Goal: Information Seeking & Learning: Find specific fact

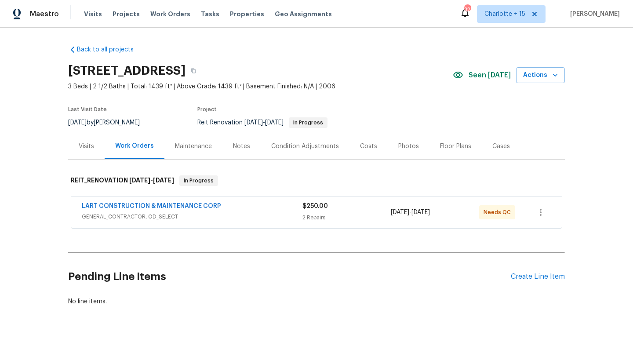
click at [151, 201] on div "LART CONSTRUCTION & MAINTENANCE CORP GENERAL_CONTRACTOR, OD_SELECT $250.00 2 Re…" at bounding box center [316, 213] width 491 height 32
click at [155, 207] on link "LART CONSTRUCTION & MAINTENANCE CORP" at bounding box center [151, 206] width 139 height 6
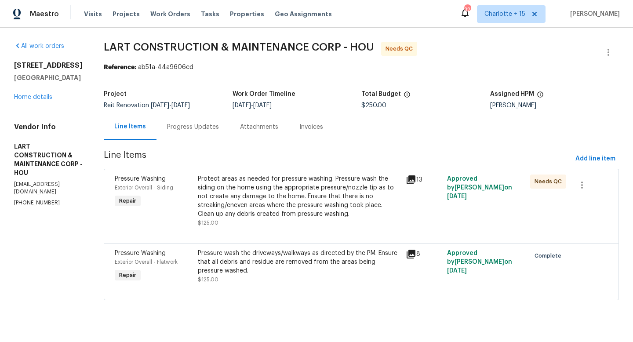
click at [237, 264] on div "Pressure wash the driveways/walkways as directed by the PM. Ensure that all deb…" at bounding box center [299, 262] width 203 height 26
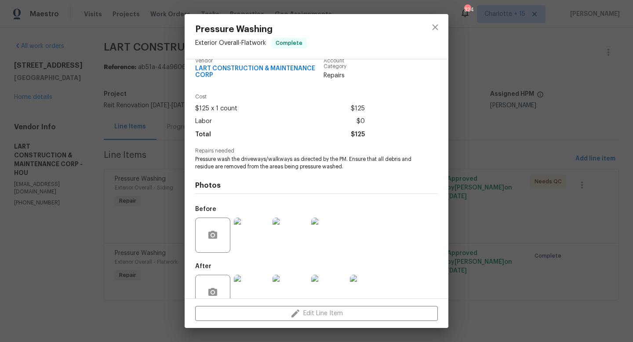
scroll to position [32, 0]
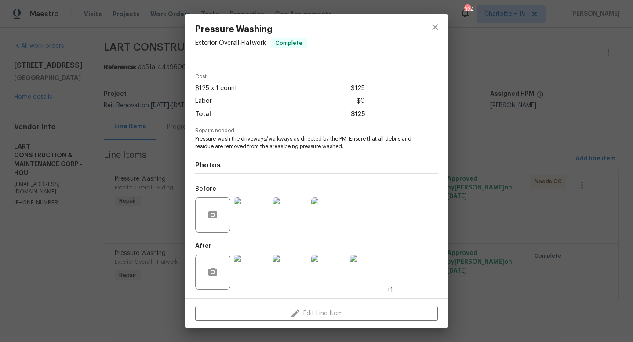
click at [256, 265] on img at bounding box center [251, 272] width 35 height 35
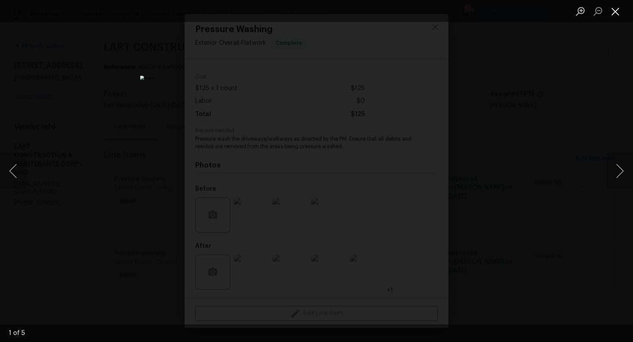
click at [617, 11] on button "Close lightbox" at bounding box center [616, 11] width 18 height 15
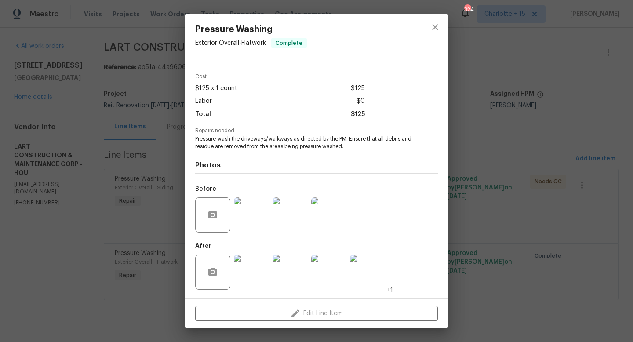
click at [249, 273] on img at bounding box center [251, 272] width 35 height 35
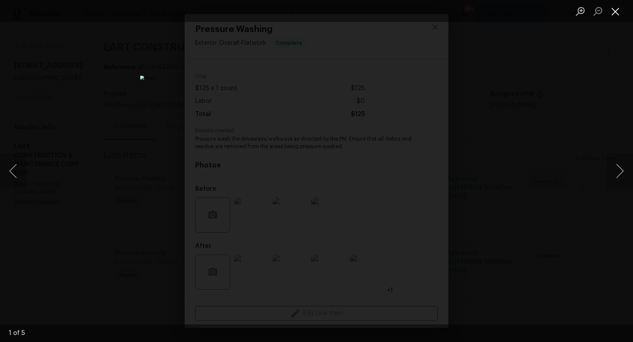
click at [613, 9] on button "Close lightbox" at bounding box center [616, 11] width 18 height 15
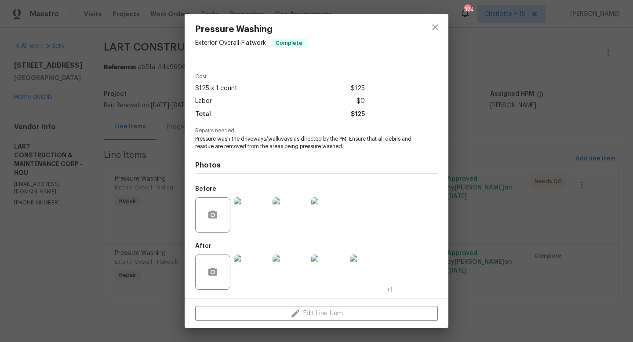
click at [260, 274] on img at bounding box center [251, 272] width 35 height 35
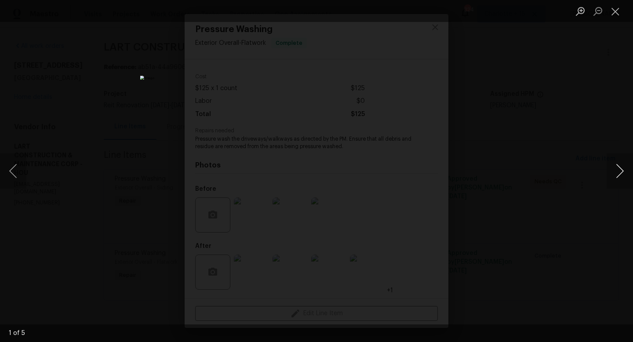
click at [614, 168] on button "Next image" at bounding box center [620, 170] width 26 height 35
click at [616, 168] on button "Next image" at bounding box center [620, 170] width 26 height 35
click at [624, 171] on button "Next image" at bounding box center [620, 170] width 26 height 35
click at [624, 170] on button "Next image" at bounding box center [620, 170] width 26 height 35
click at [617, 167] on button "Next image" at bounding box center [620, 170] width 26 height 35
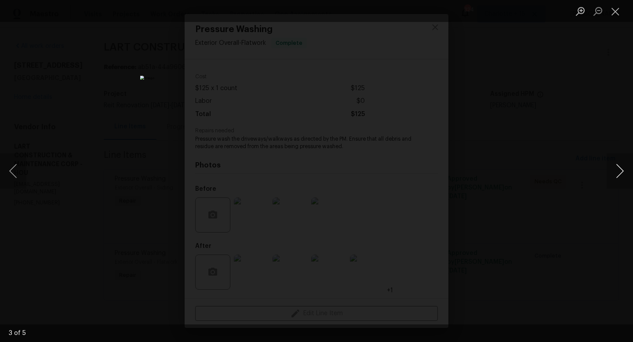
click at [615, 167] on button "Next image" at bounding box center [620, 170] width 26 height 35
drag, startPoint x: 614, startPoint y: 7, endPoint x: 608, endPoint y: 10, distance: 6.5
click at [614, 7] on button "Close lightbox" at bounding box center [616, 11] width 18 height 15
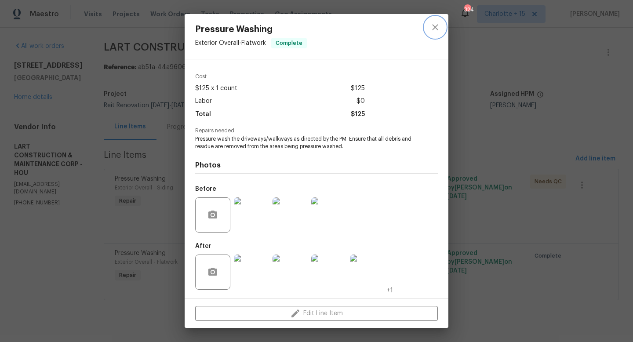
click at [429, 28] on button "close" at bounding box center [435, 27] width 21 height 21
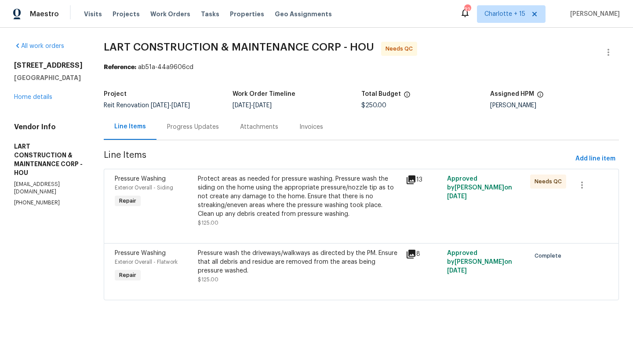
click at [267, 181] on div "Protect areas as needed for pressure washing. Pressure wash the siding on the h…" at bounding box center [299, 197] width 203 height 44
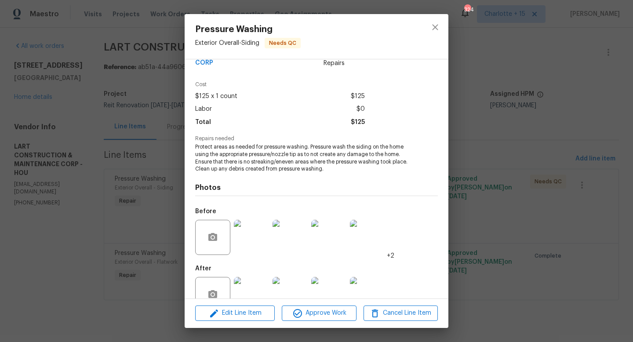
scroll to position [47, 0]
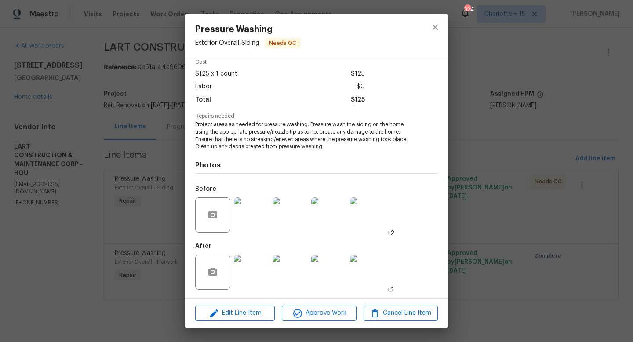
click at [247, 257] on img at bounding box center [251, 272] width 35 height 35
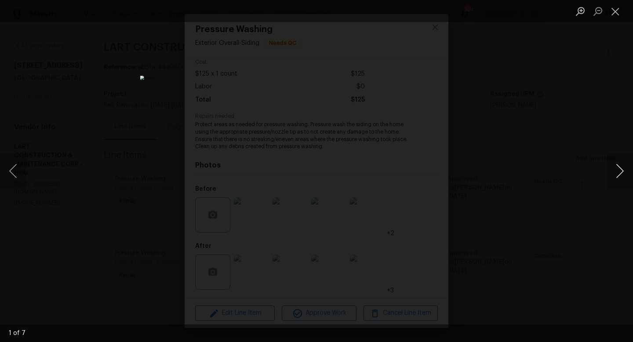
click at [625, 159] on button "Next image" at bounding box center [620, 170] width 26 height 35
click at [622, 163] on button "Next image" at bounding box center [620, 170] width 26 height 35
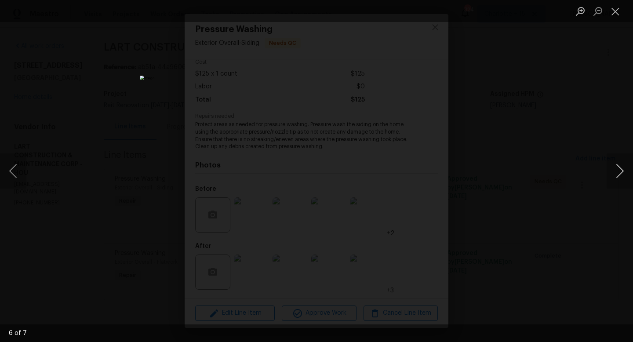
click at [622, 163] on button "Next image" at bounding box center [620, 170] width 26 height 35
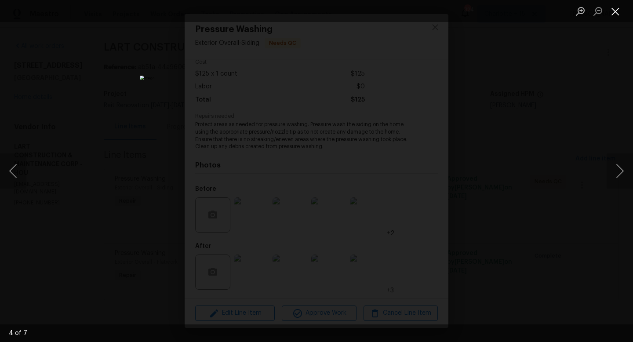
click at [613, 16] on button "Close lightbox" at bounding box center [616, 11] width 18 height 15
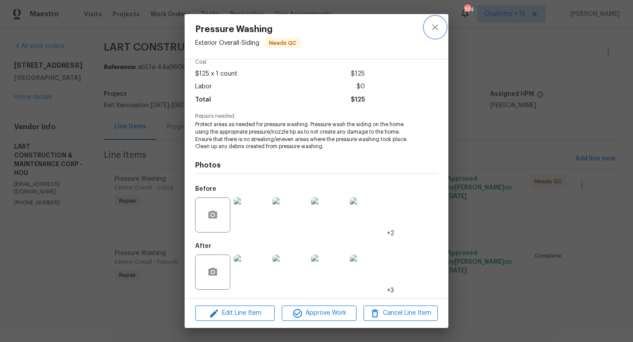
click at [431, 28] on icon "close" at bounding box center [435, 27] width 11 height 11
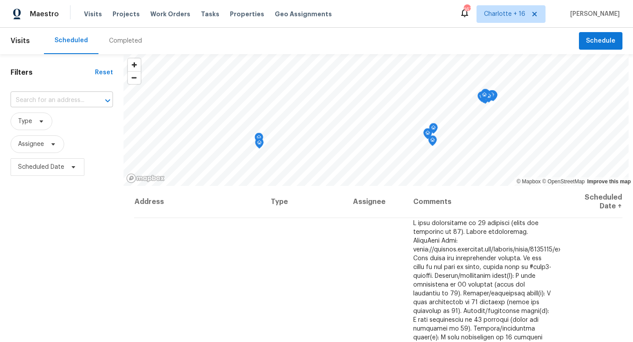
click at [63, 100] on input "text" at bounding box center [50, 101] width 78 height 14
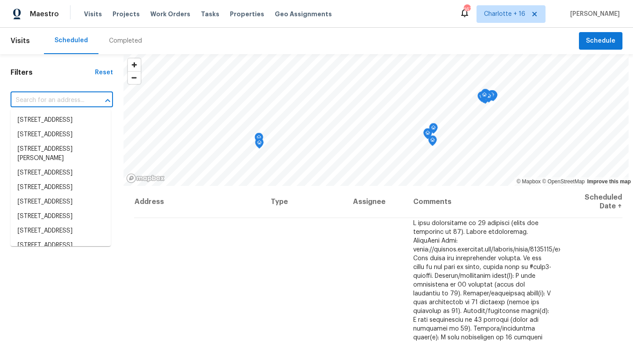
paste input "807 [PERSON_NAME]"
type input "807 [PERSON_NAME]"
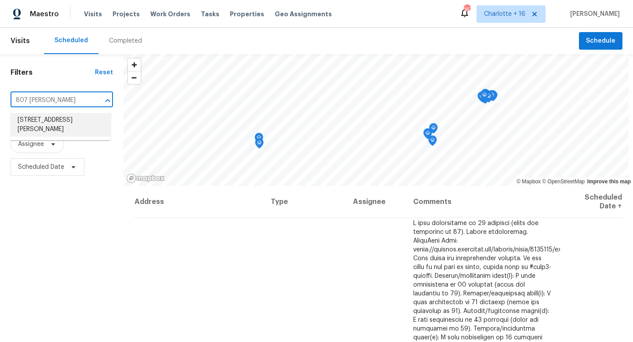
click at [60, 121] on li "[STREET_ADDRESS][PERSON_NAME]" at bounding box center [61, 125] width 100 height 24
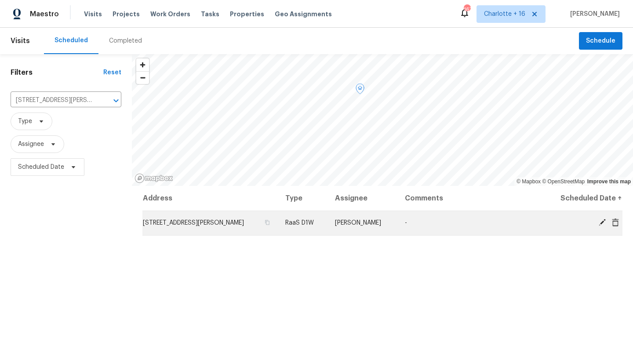
click at [599, 223] on icon at bounding box center [602, 222] width 7 height 7
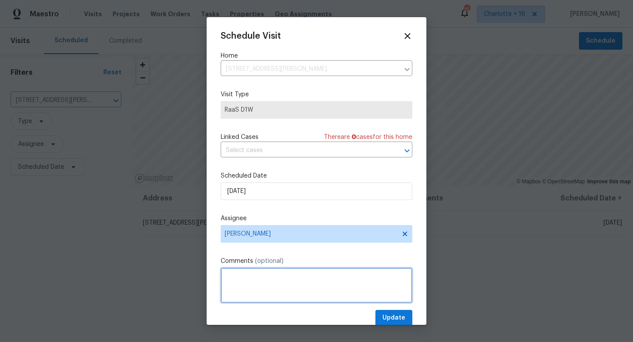
click at [248, 274] on textarea at bounding box center [317, 285] width 192 height 35
paste textarea "https://opendoor.slack.com/archives/C07MY6AKJKG/p1759803172618039"
type textarea "RaaS pre-list scope - https://opendoor.slack.com/archives/C07MY6AKJKG/p17598031…"
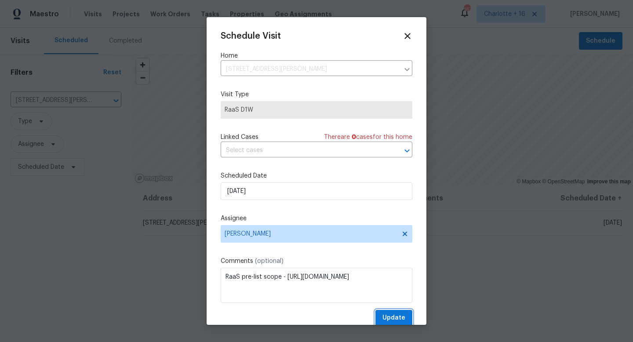
click at [390, 321] on span "Update" at bounding box center [393, 318] width 23 height 11
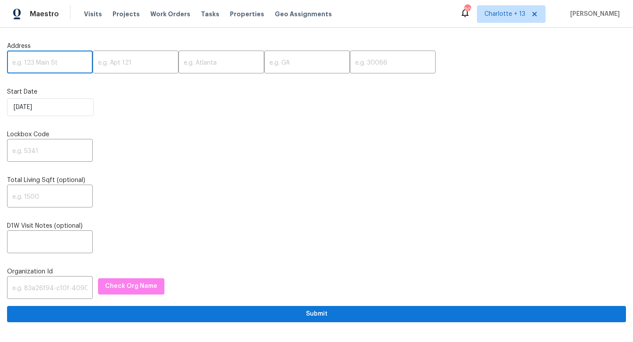
click at [40, 64] on input "text" at bounding box center [50, 63] width 86 height 21
paste input "[STREET_ADDRESS][PERSON_NAME]"
click at [74, 64] on input "[STREET_ADDRESS][PERSON_NAME]" at bounding box center [50, 63] width 86 height 21
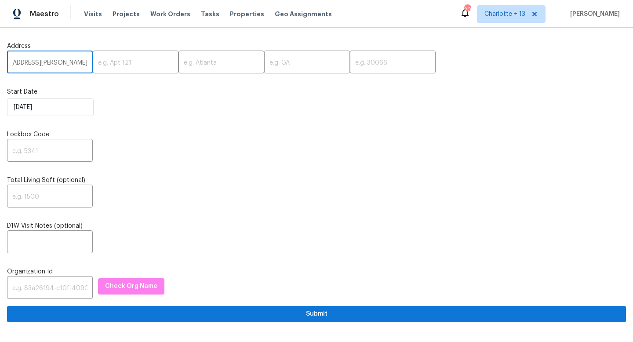
scroll to position [0, 11]
type input "807 Ross Ln, Seagoville, TX"
click at [350, 67] on input "text" at bounding box center [393, 63] width 86 height 21
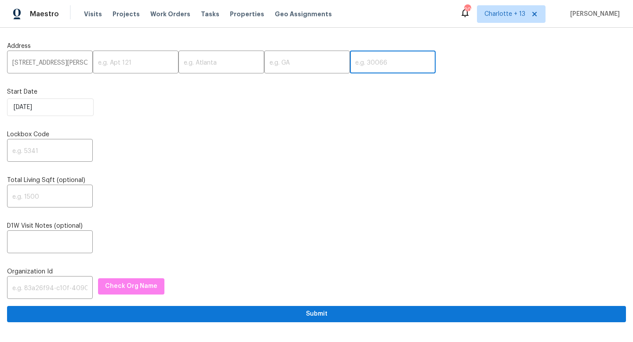
paste input "75159"
type input "75159"
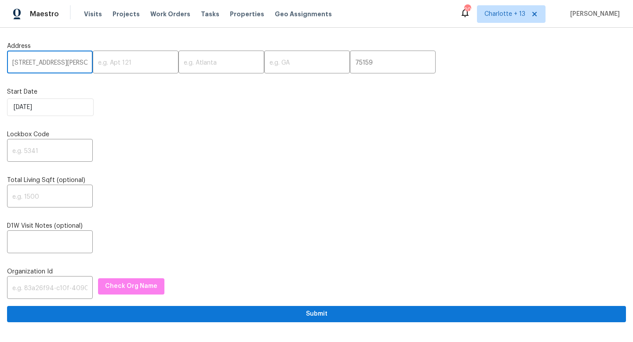
click at [68, 64] on input "807 Ross Ln, Seagoville, TX" at bounding box center [50, 63] width 86 height 21
type input "807 Ross Ln,, TX"
click at [182, 65] on input "text" at bounding box center [221, 63] width 86 height 21
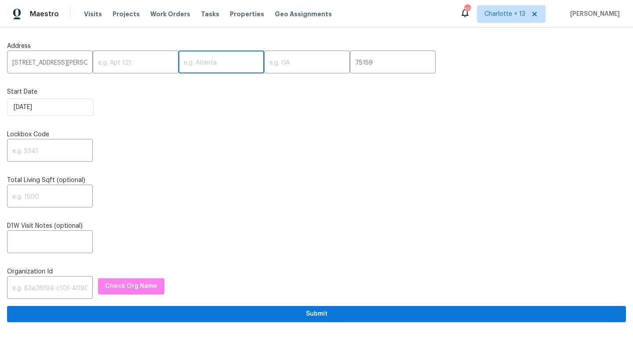
paste input "Seagoville"
type input "Seagoville"
click at [60, 62] on input "807 Ross Ln,, TX" at bounding box center [50, 63] width 86 height 21
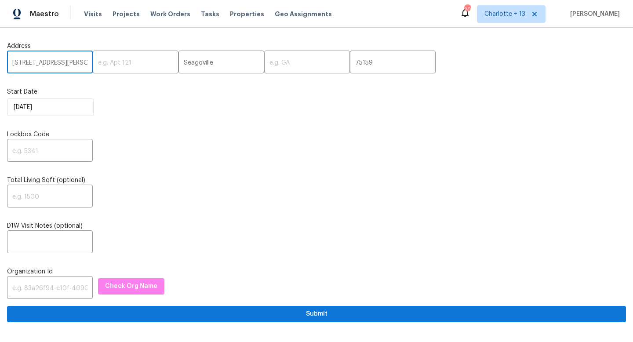
click at [60, 62] on input "807 Ross Ln,, TX" at bounding box center [50, 63] width 86 height 21
type input "807 Ross Ln,,"
click at [267, 65] on input "text" at bounding box center [307, 63] width 86 height 21
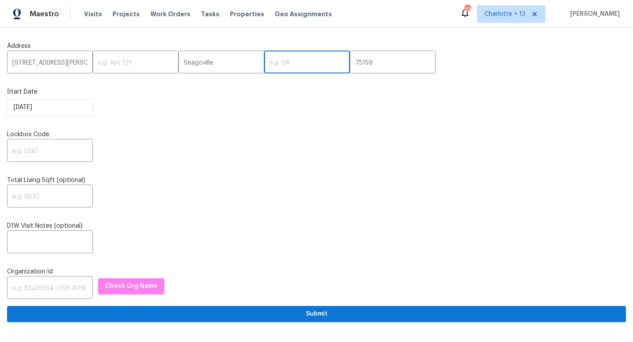
paste input "TX"
type input "TX"
click at [66, 62] on input "807 Ross Ln,," at bounding box center [50, 63] width 86 height 21
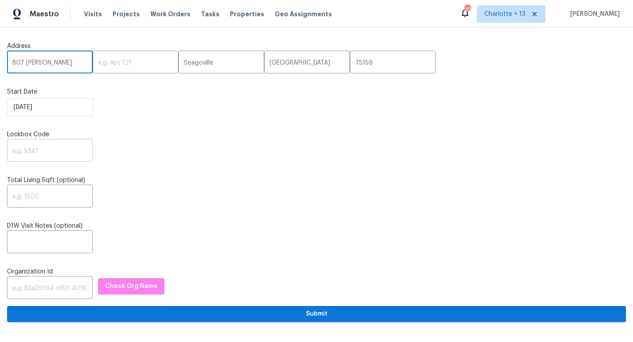
type input "807 Ross Ln"
click at [26, 155] on input "text" at bounding box center [50, 151] width 86 height 21
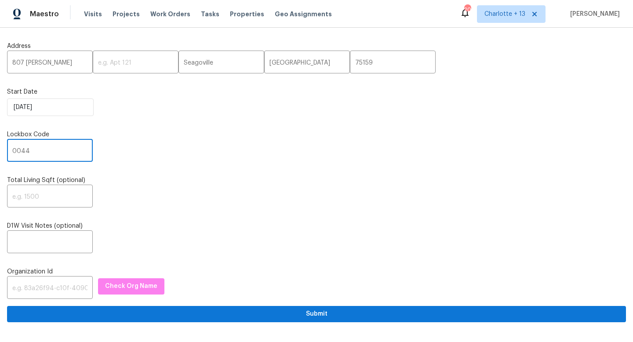
type input "0044"
click at [23, 287] on input "text" at bounding box center [50, 288] width 86 height 21
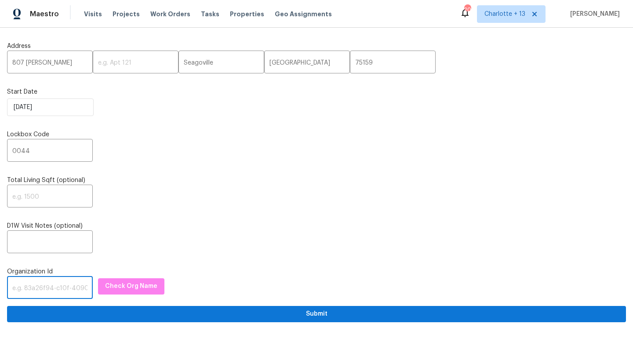
paste input "1349d153-b359-4f9b-b4dd-758ff939cc37"
type input "1349d153-b359-4f9b-b4dd-758ff939cc37"
click at [106, 282] on span "Check Org Name" at bounding box center [131, 286] width 52 height 11
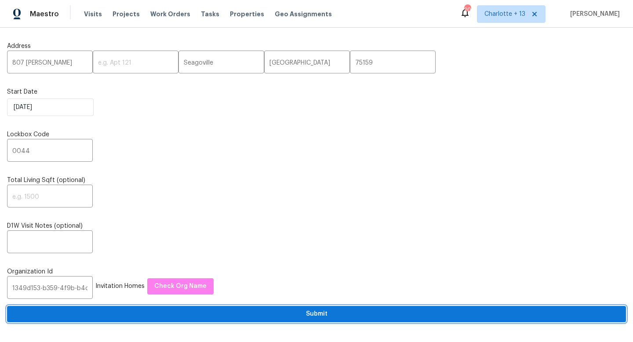
click at [176, 317] on span "Submit" at bounding box center [316, 314] width 605 height 11
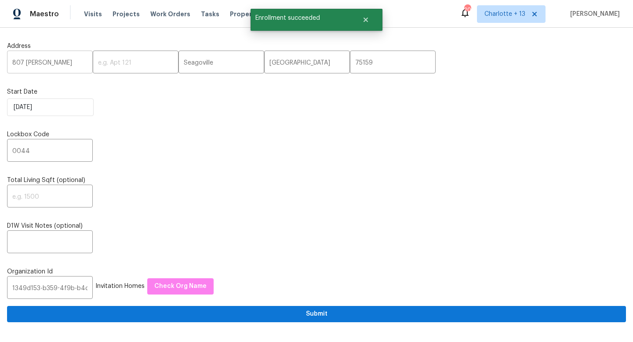
click at [33, 66] on input "807 Ross Ln" at bounding box center [50, 63] width 86 height 21
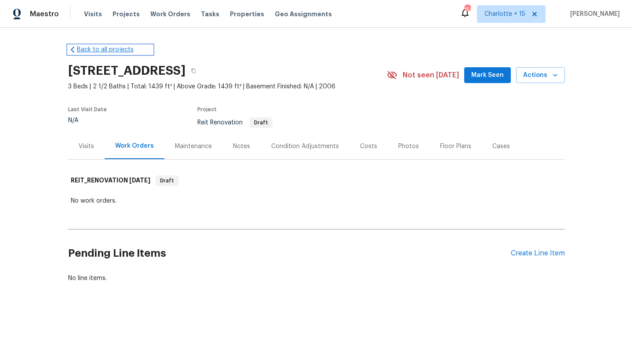
click at [117, 50] on link "Back to all projects" at bounding box center [110, 49] width 84 height 9
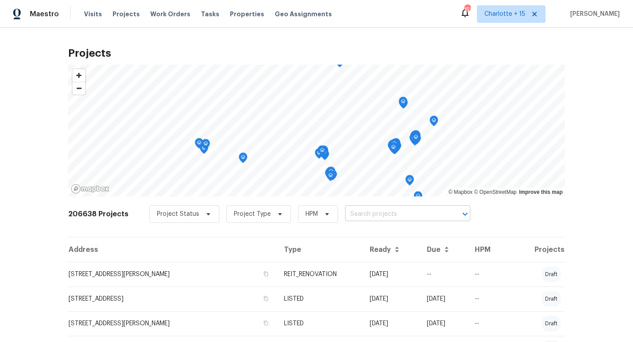
click at [350, 214] on input "text" at bounding box center [395, 215] width 101 height 14
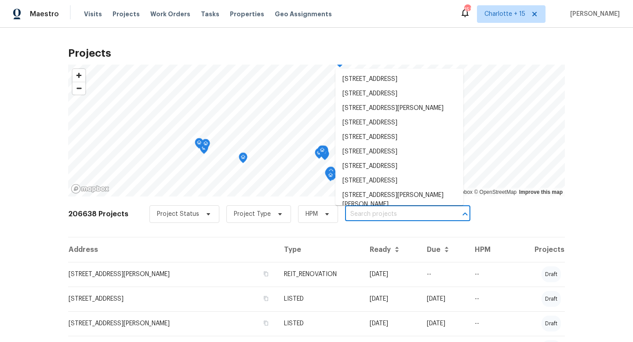
paste input "807 [PERSON_NAME]"
type input "807 [PERSON_NAME]"
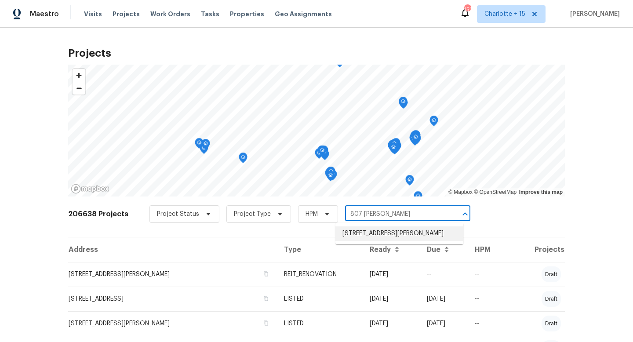
click at [366, 236] on li "[STREET_ADDRESS][PERSON_NAME]" at bounding box center [399, 233] width 128 height 15
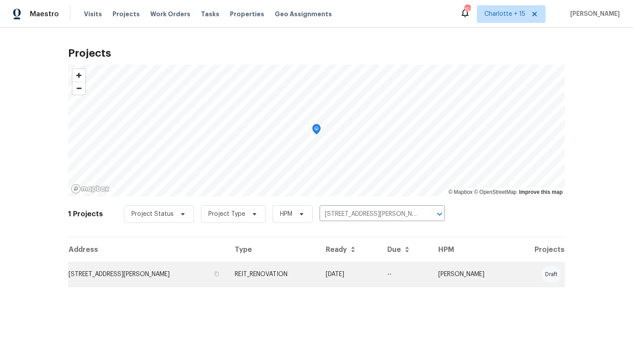
click at [111, 275] on td "[STREET_ADDRESS][PERSON_NAME]" at bounding box center [148, 274] width 160 height 25
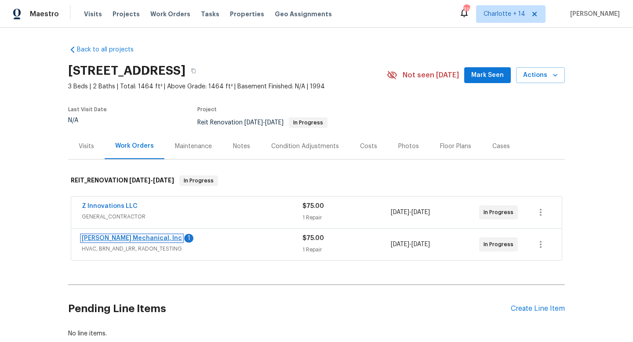
click at [143, 238] on link "[PERSON_NAME] Mechanical, Inc" at bounding box center [132, 238] width 100 height 6
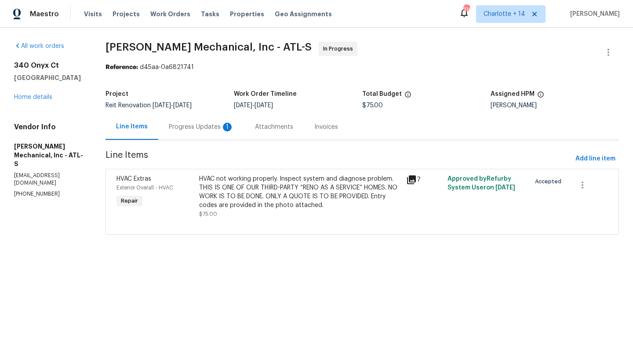
click at [217, 126] on div "Progress Updates 1" at bounding box center [201, 127] width 65 height 9
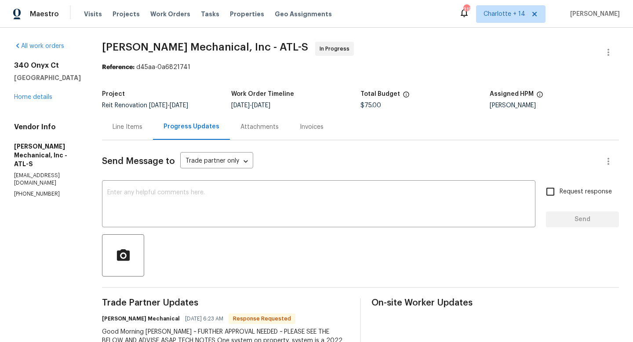
click at [142, 128] on div "Line Items" at bounding box center [128, 127] width 30 height 9
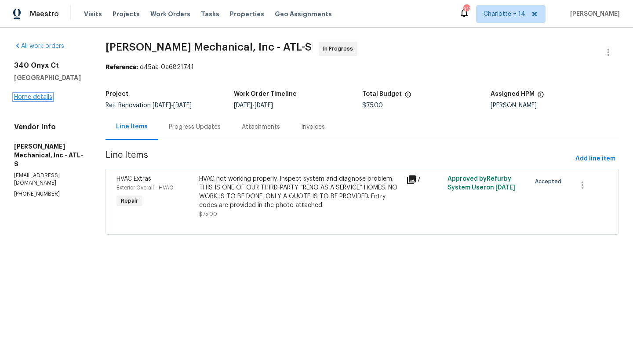
click at [44, 96] on link "Home details" at bounding box center [33, 97] width 38 height 6
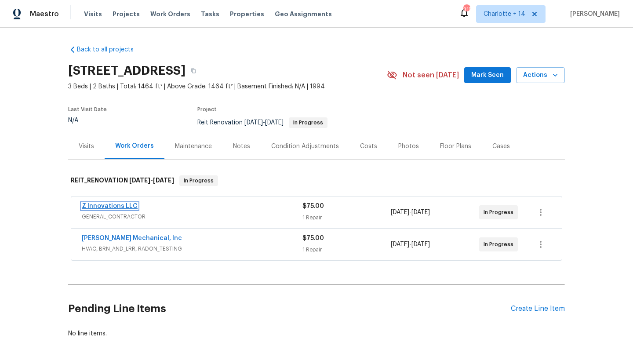
click at [121, 208] on link "Z Innovations LLC" at bounding box center [110, 206] width 56 height 6
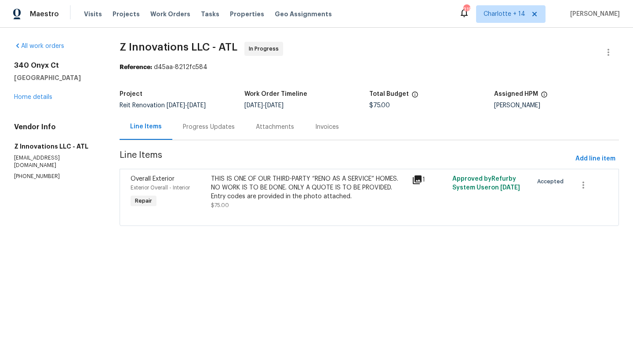
click at [211, 127] on div "Progress Updates" at bounding box center [209, 127] width 52 height 9
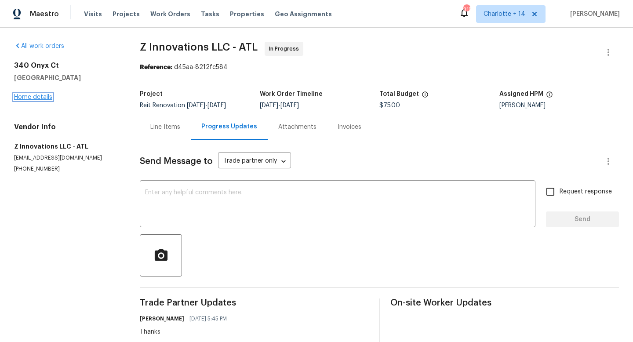
click at [40, 98] on link "Home details" at bounding box center [33, 97] width 38 height 6
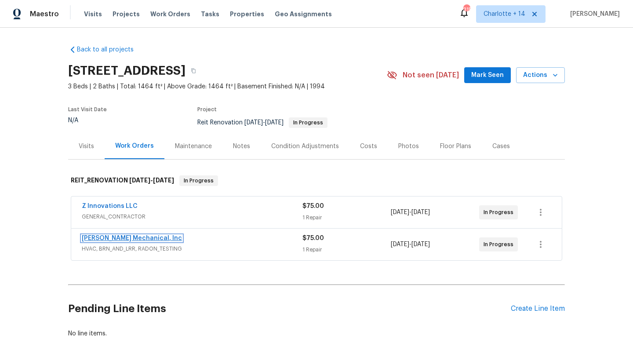
click at [138, 237] on link "[PERSON_NAME] Mechanical, Inc" at bounding box center [132, 238] width 100 height 6
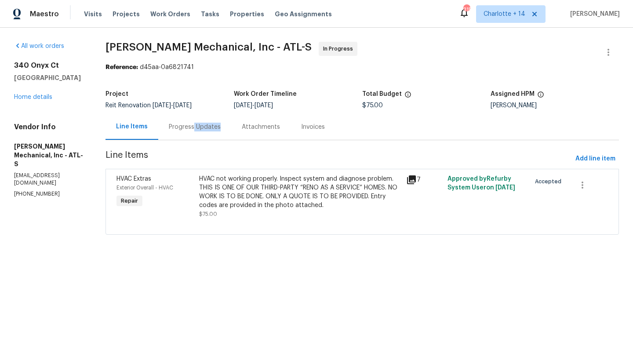
click at [205, 131] on div "Progress Updates" at bounding box center [194, 127] width 73 height 26
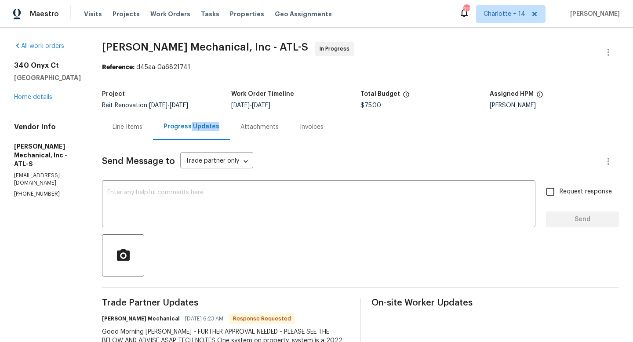
scroll to position [277, 0]
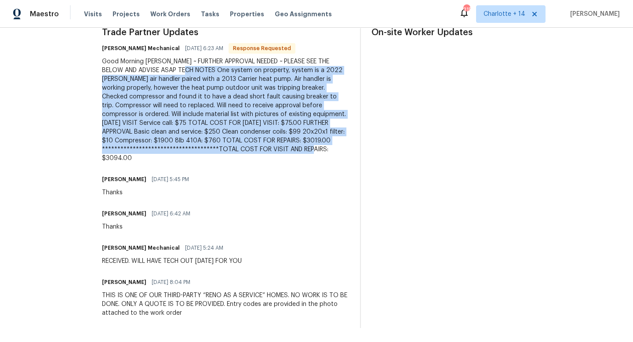
drag, startPoint x: 150, startPoint y: 152, endPoint x: 199, endPoint y: 64, distance: 100.6
click at [199, 64] on div "**********" at bounding box center [226, 110] width 248 height 106
copy div "**********"
